Goal: Use online tool/utility

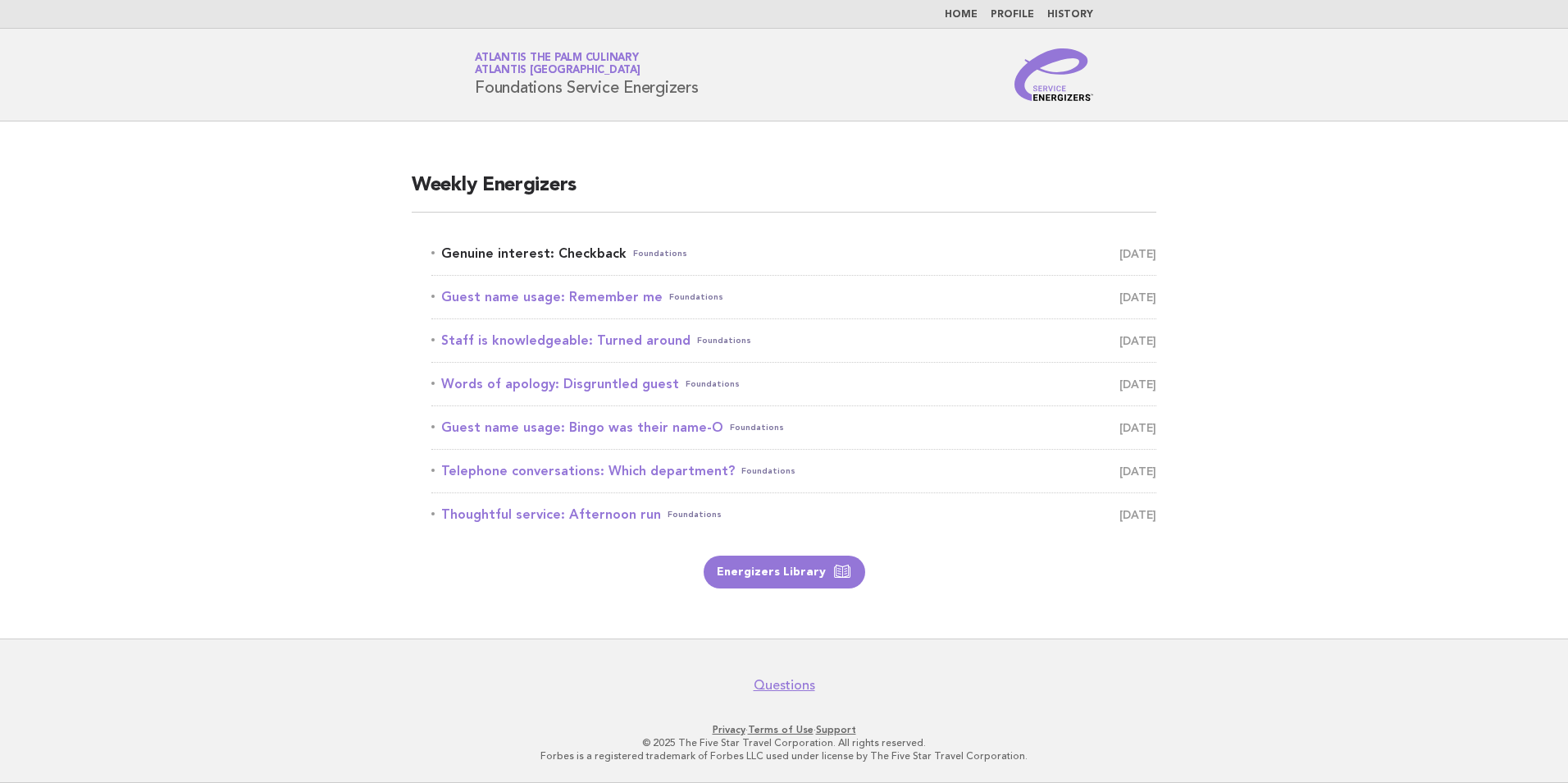
click at [515, 254] on link "Genuine interest: Checkback Foundations October 8" at bounding box center [793, 254] width 725 height 23
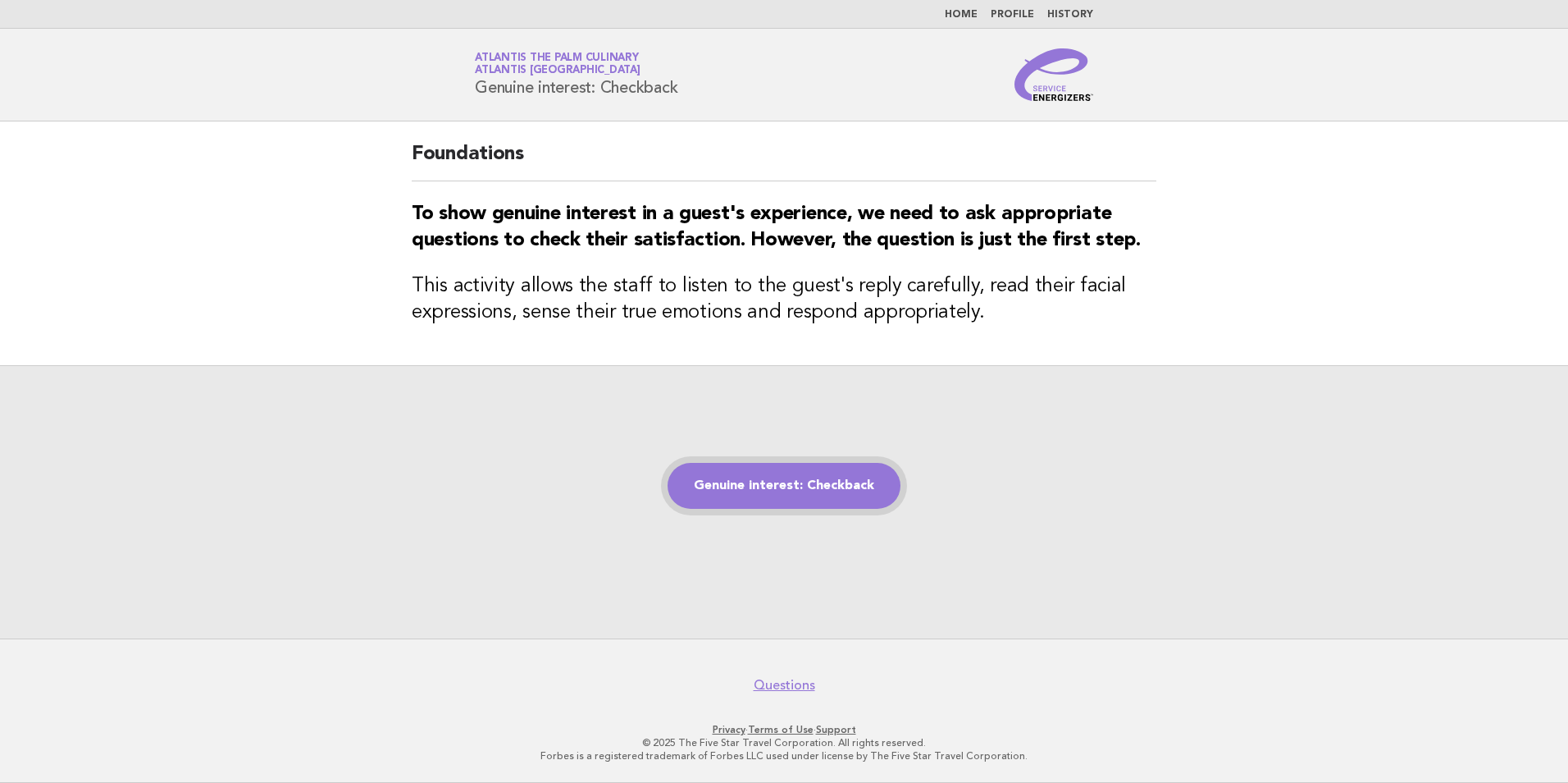
click at [763, 494] on link "Genuine interest: Checkback" at bounding box center [784, 486] width 233 height 46
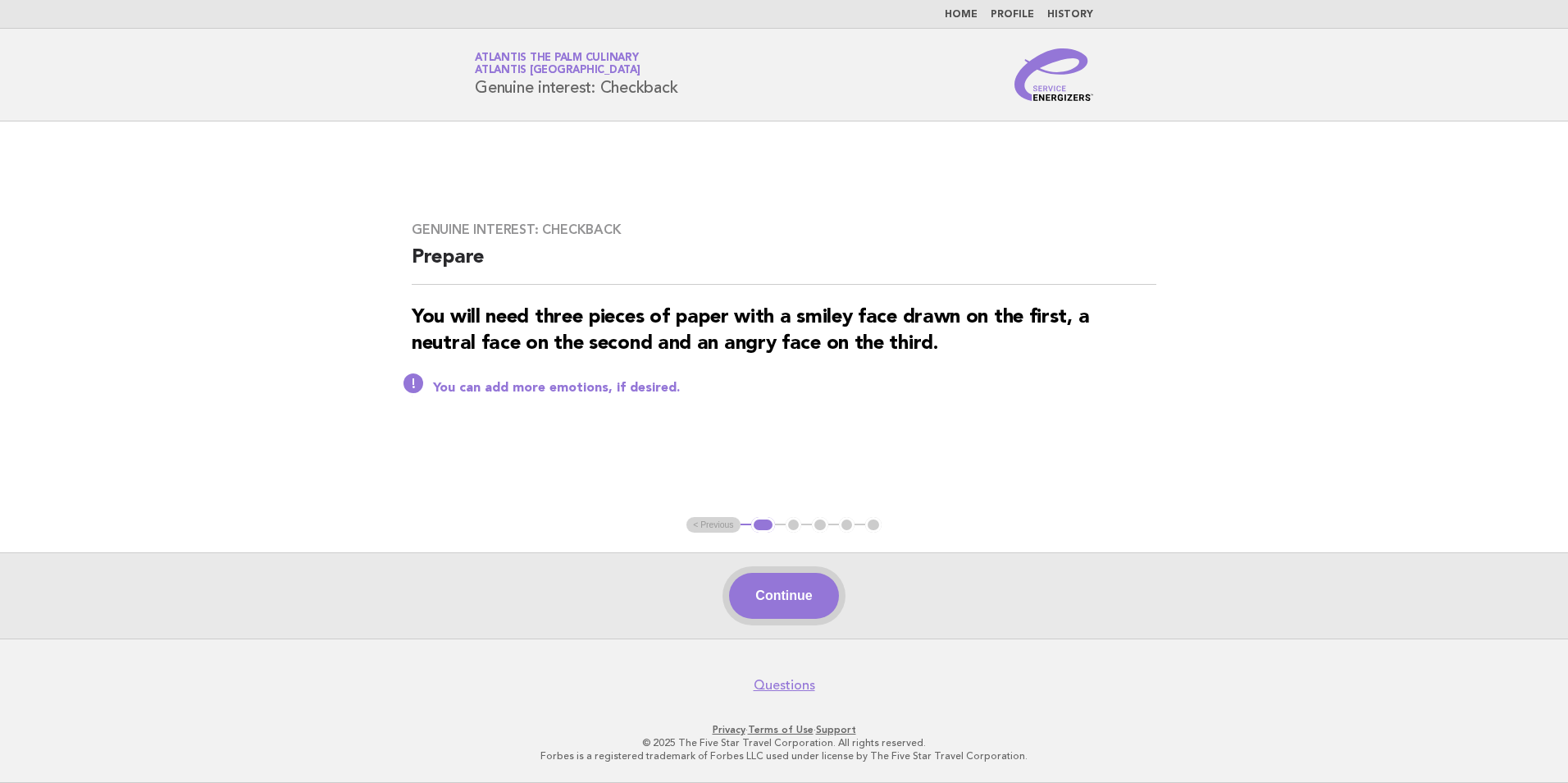
click at [768, 591] on button "Continue" at bounding box center [784, 595] width 109 height 46
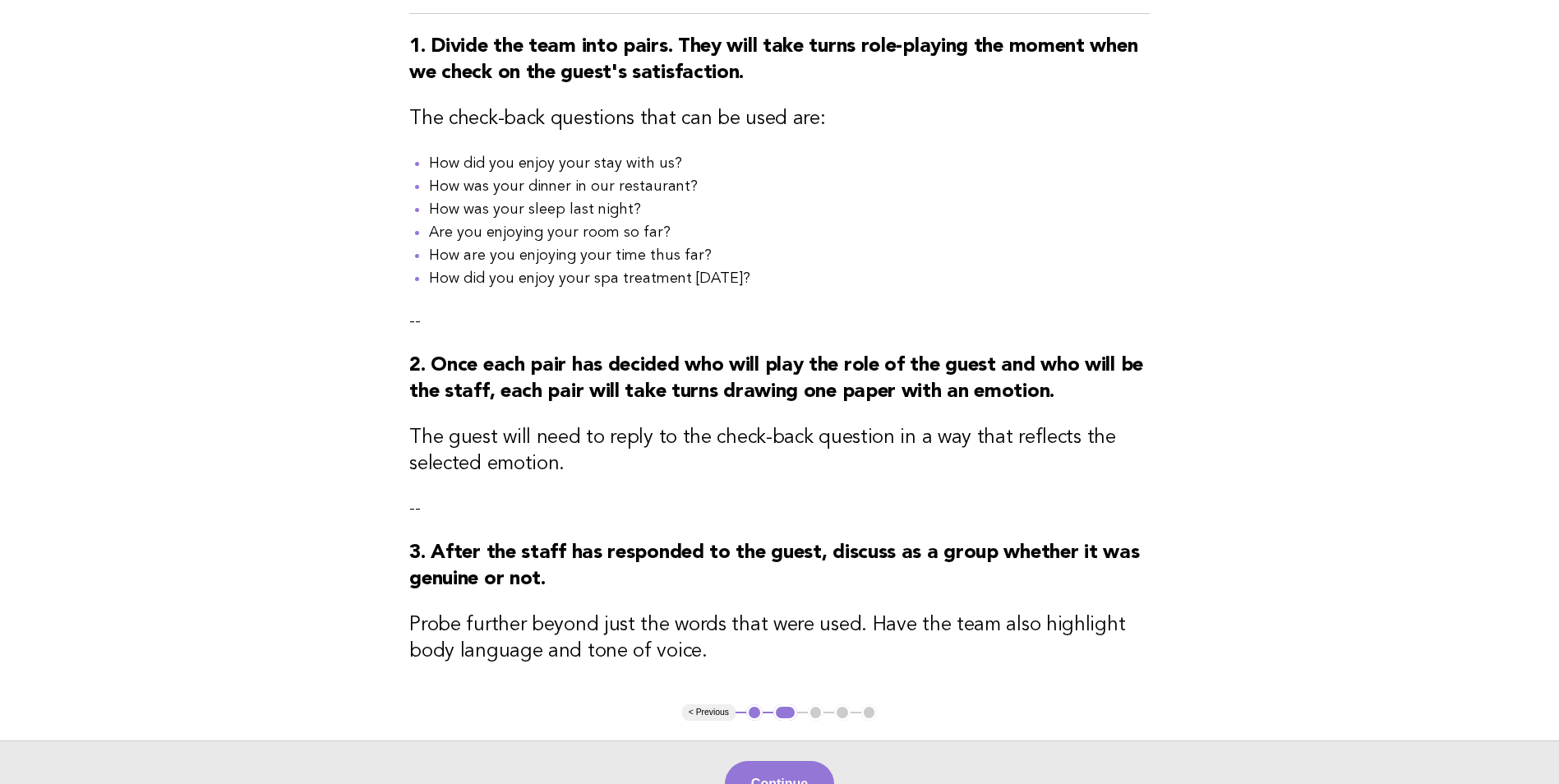
scroll to position [387, 0]
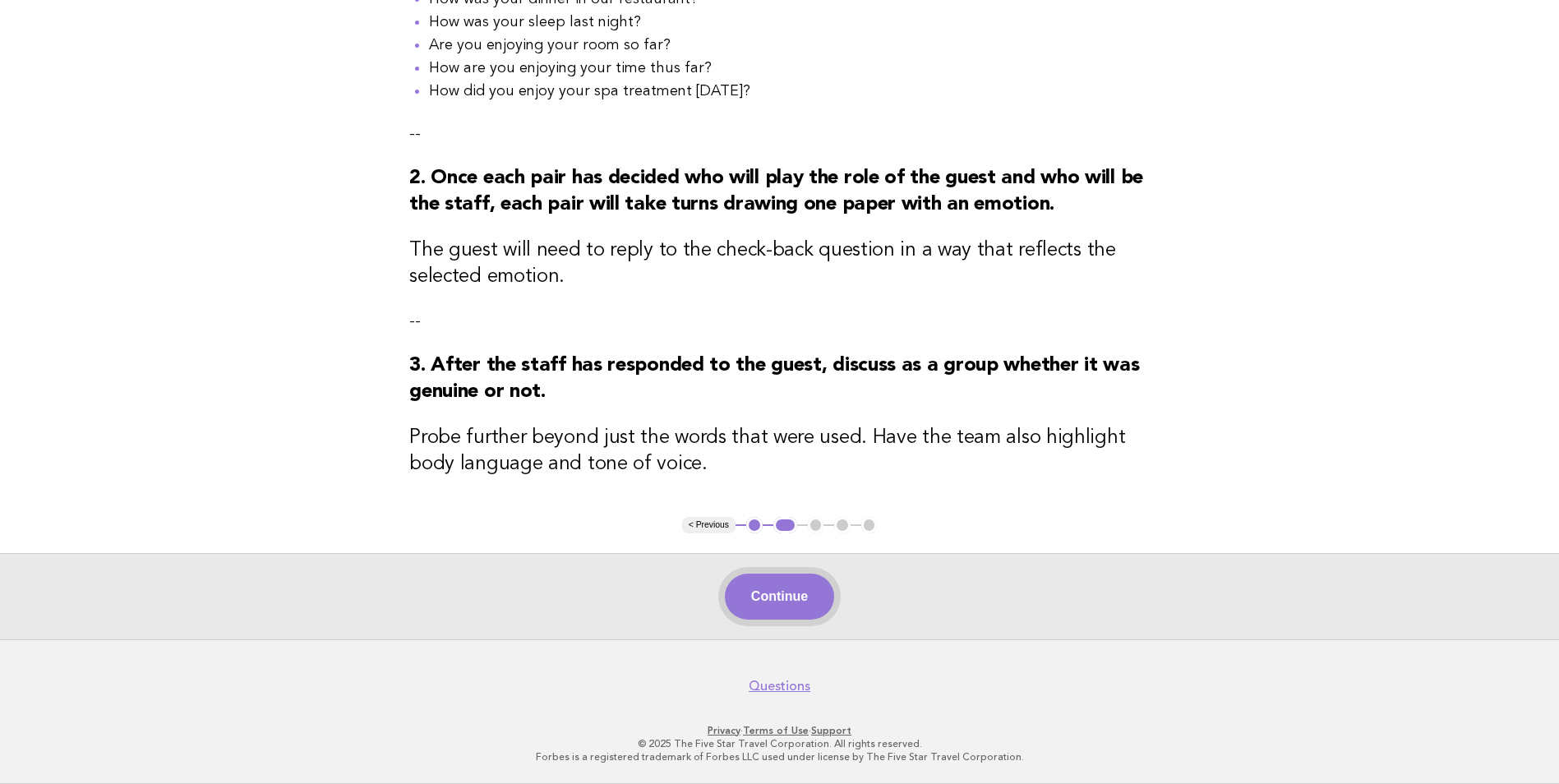
click at [785, 598] on button "Continue" at bounding box center [779, 596] width 110 height 46
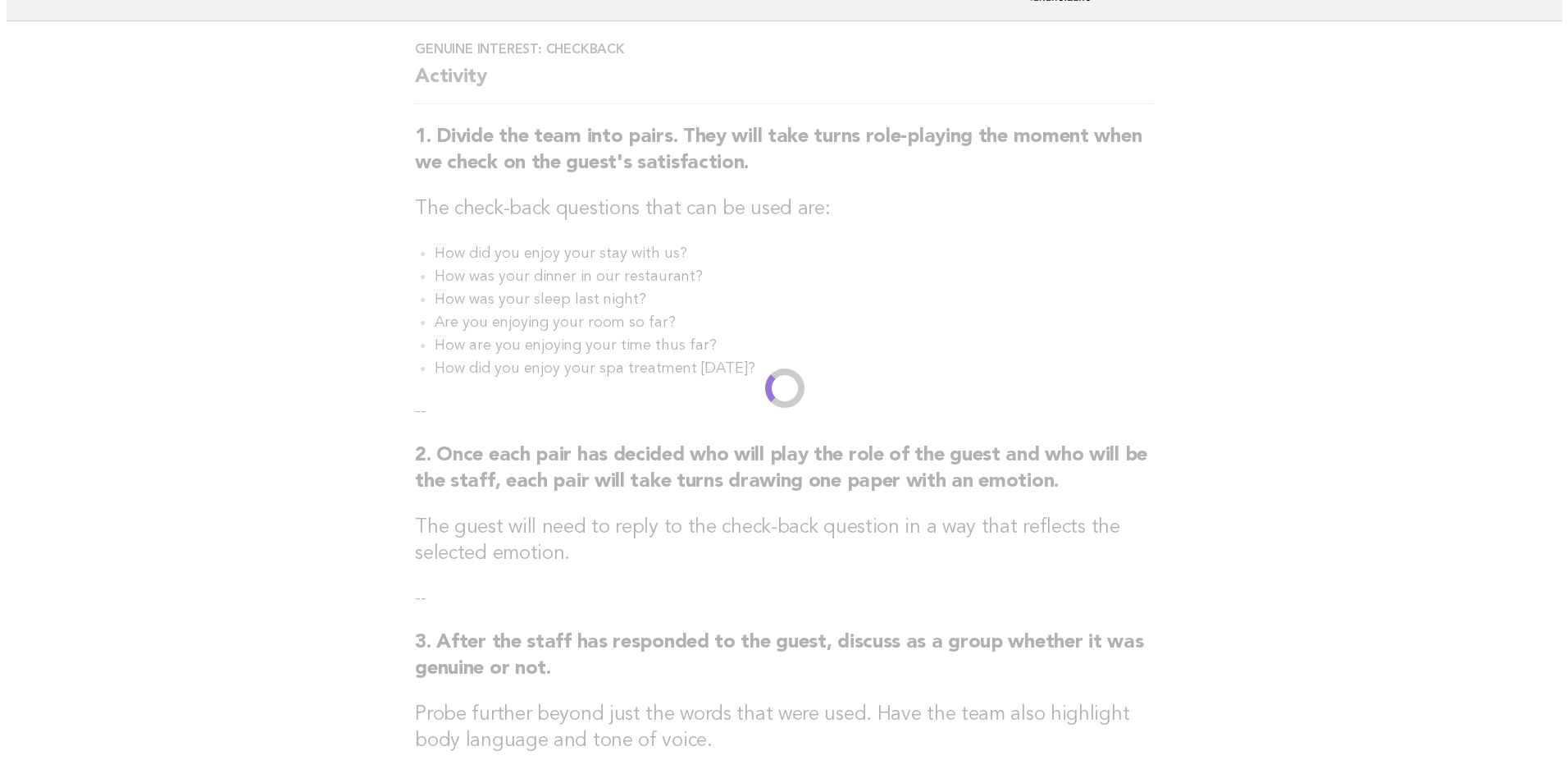
scroll to position [0, 0]
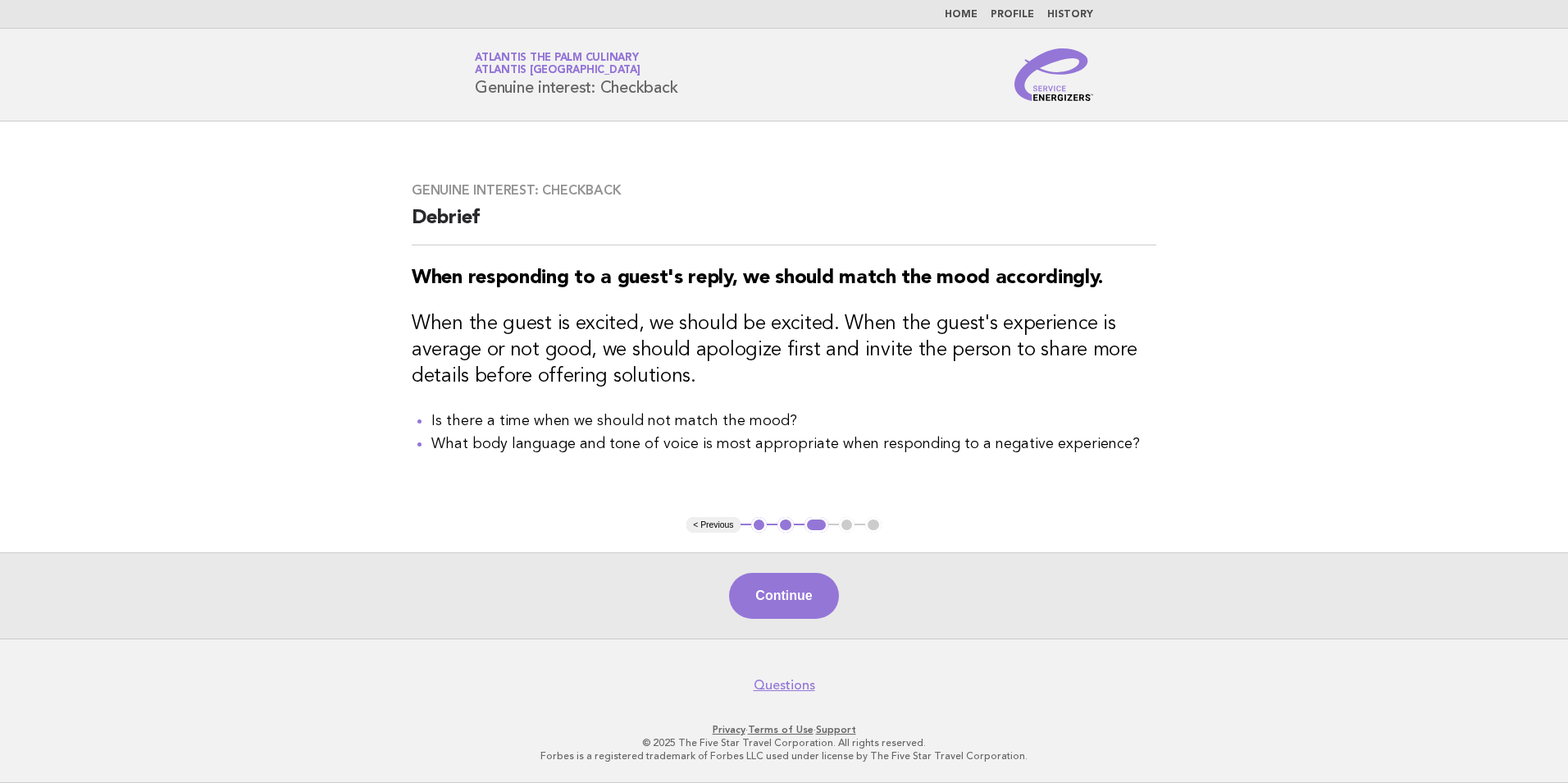
click at [784, 597] on button "Continue" at bounding box center [784, 595] width 109 height 46
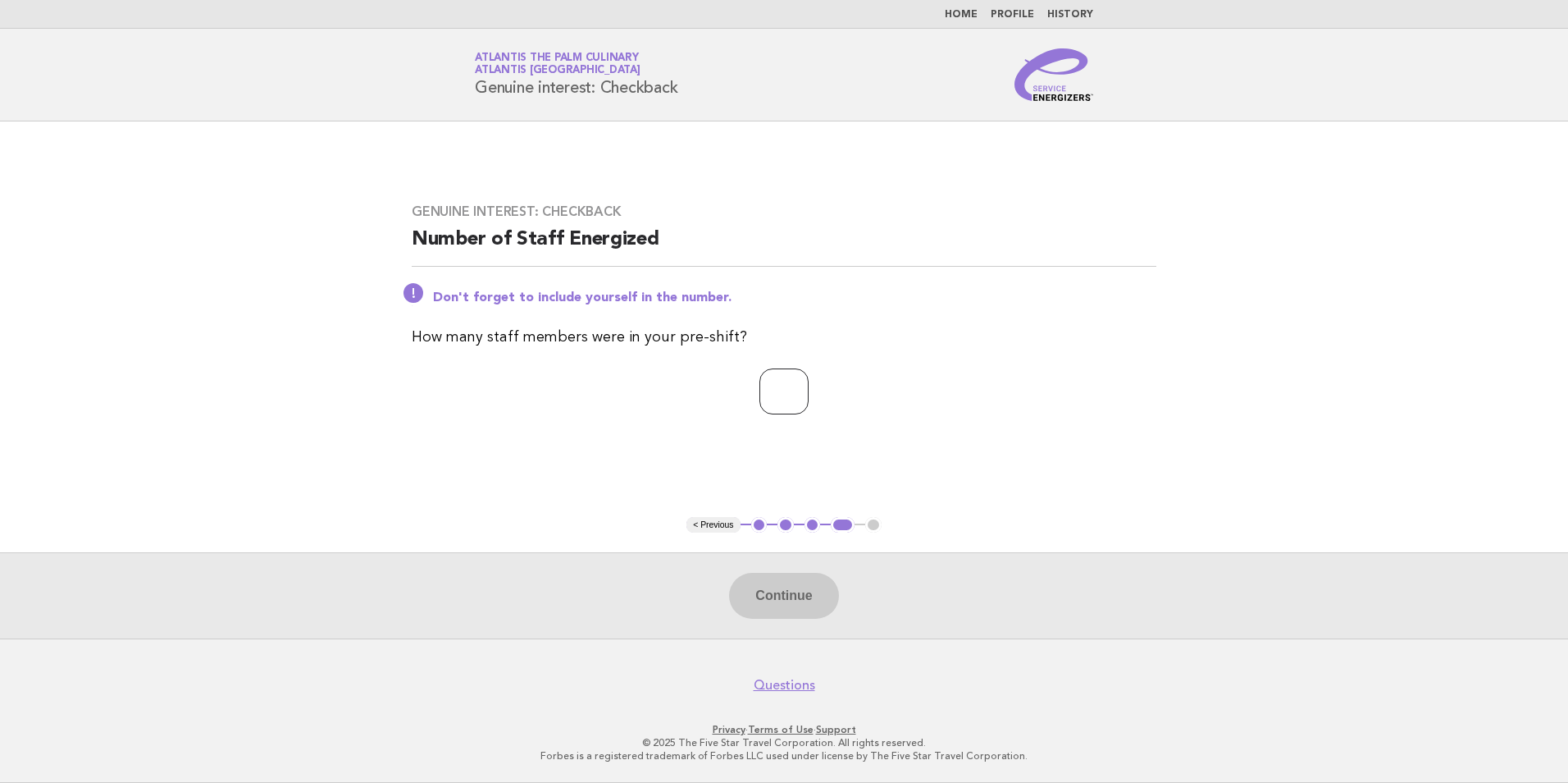
click at [759, 410] on input "number" at bounding box center [784, 391] width 50 height 46
type input "**"
click at [786, 592] on button "Continue" at bounding box center [784, 595] width 109 height 46
